Goal: Check status: Check status

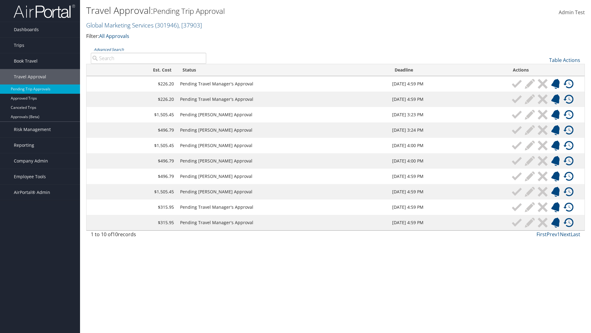
click at [109, 49] on link "Advanced Search" at bounding box center [109, 49] width 30 height 5
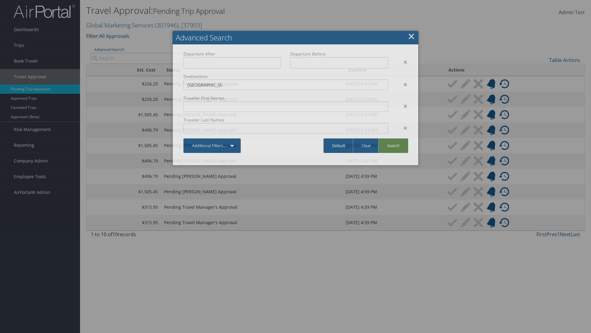
type input "[GEOGRAPHIC_DATA]"
click at [393, 145] on link "Search" at bounding box center [394, 145] width 30 height 14
type input "[GEOGRAPHIC_DATA]"
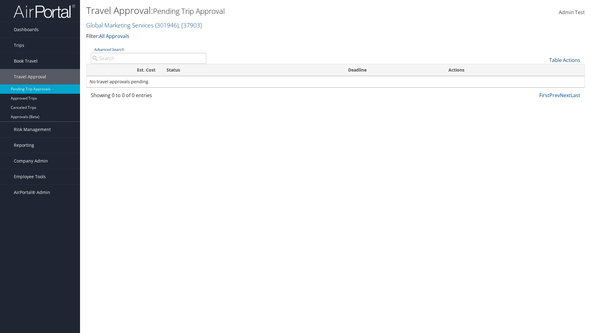
click at [109, 49] on link "Advanced Search" at bounding box center [109, 49] width 30 height 5
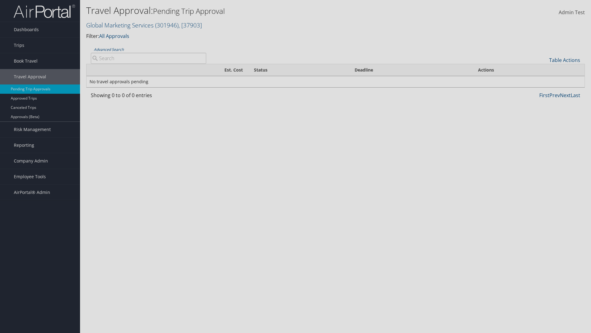
click at [0, 0] on link "Clear" at bounding box center [0, 0] width 0 height 0
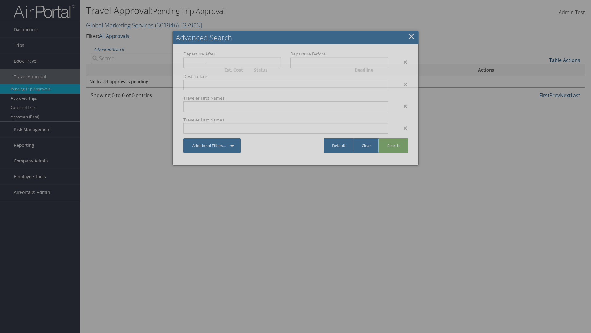
click at [412, 36] on link "×" at bounding box center [411, 36] width 7 height 12
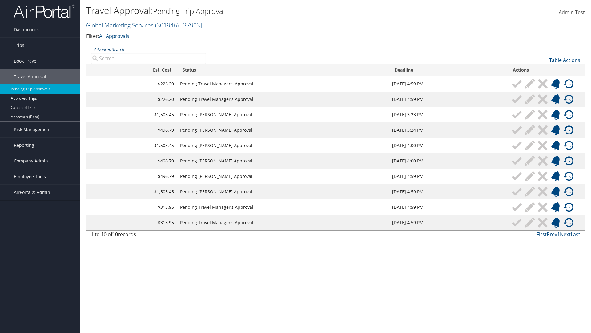
click at [109, 49] on link "Advanced Search" at bounding box center [109, 49] width 30 height 5
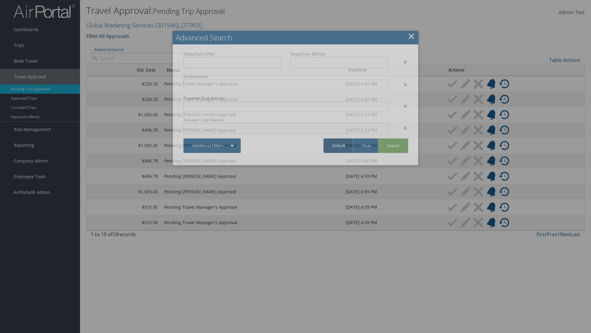
click at [339, 145] on link "Default" at bounding box center [339, 145] width 30 height 14
